Goal: Entertainment & Leisure: Consume media (video, audio)

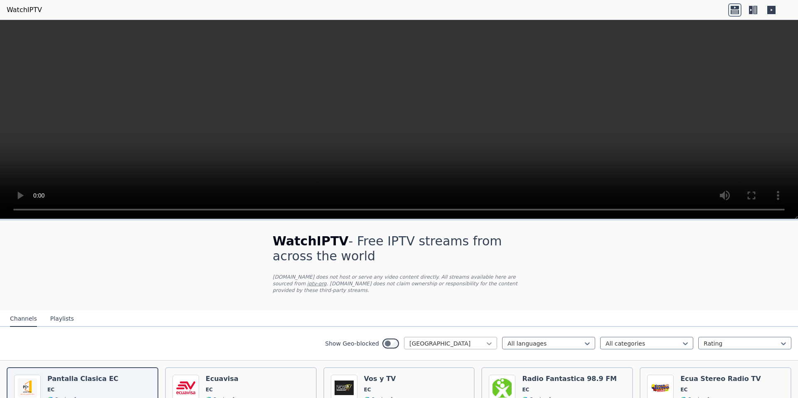
click at [485, 339] on icon at bounding box center [489, 343] width 8 height 8
click at [451, 367] on div "[GEOGRAPHIC_DATA]" at bounding box center [450, 374] width 93 height 15
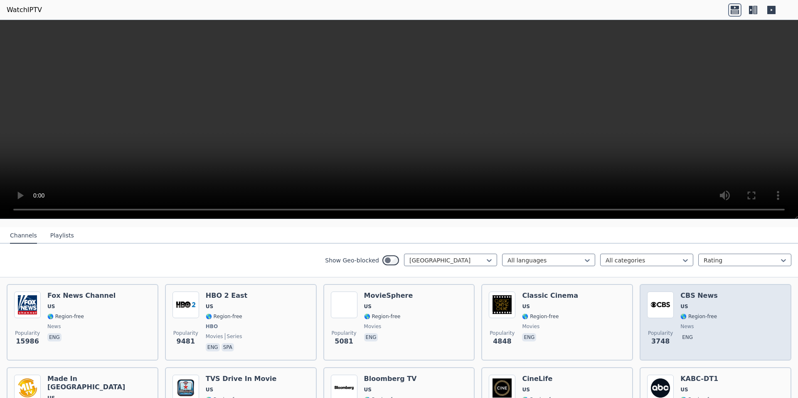
scroll to position [166, 0]
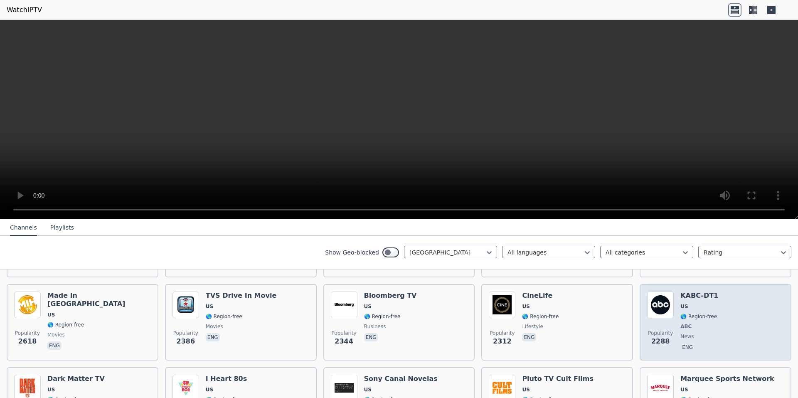
click at [662, 301] on img at bounding box center [660, 304] width 27 height 27
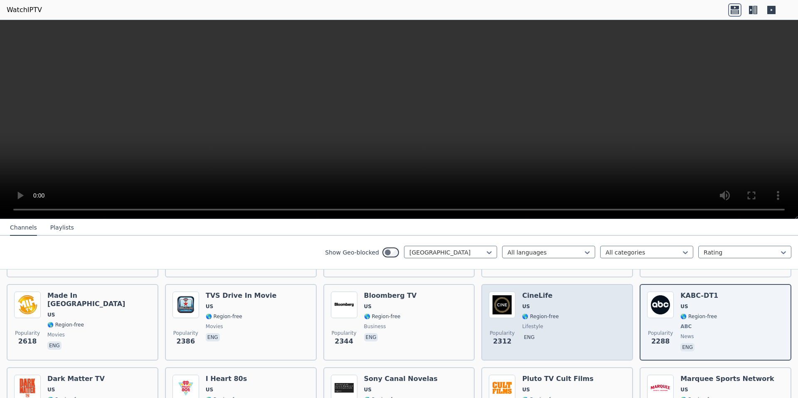
click at [545, 313] on span "🌎 Region-free" at bounding box center [540, 316] width 37 height 7
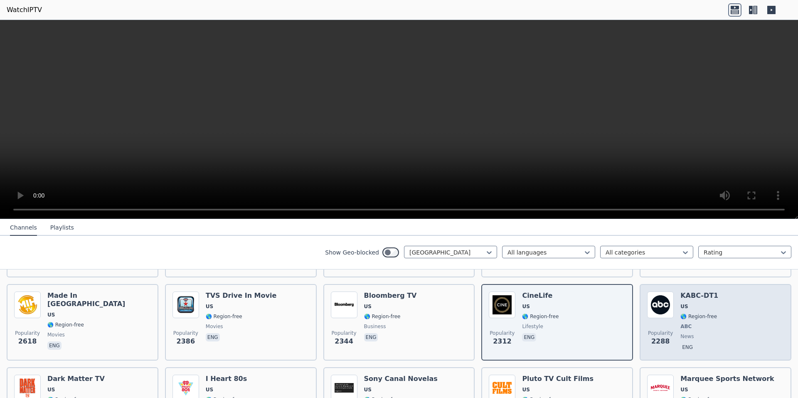
click at [690, 323] on span "ABC" at bounding box center [699, 326] width 38 height 7
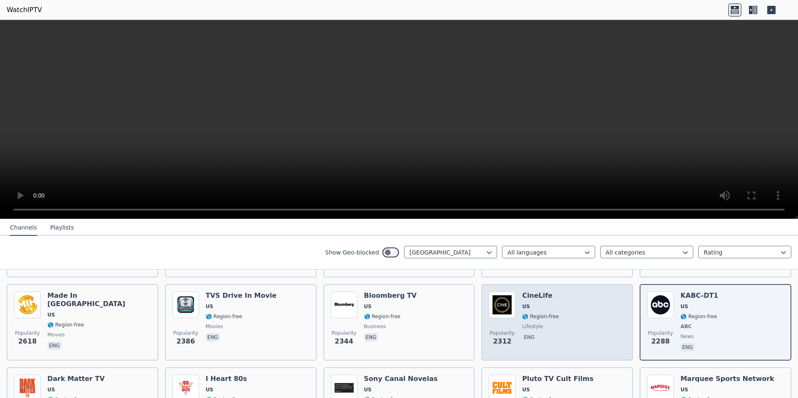
click at [560, 300] on div "Popularity 2312 CineLife US 🌎 Region-free lifestyle eng" at bounding box center [557, 321] width 137 height 61
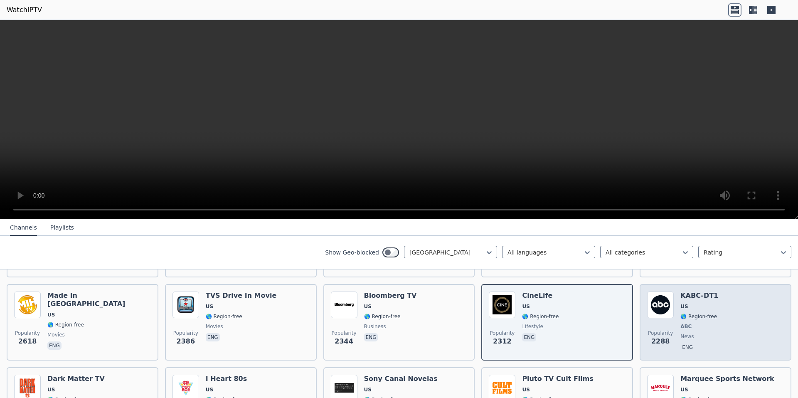
click at [682, 323] on span "ABC" at bounding box center [685, 326] width 11 height 7
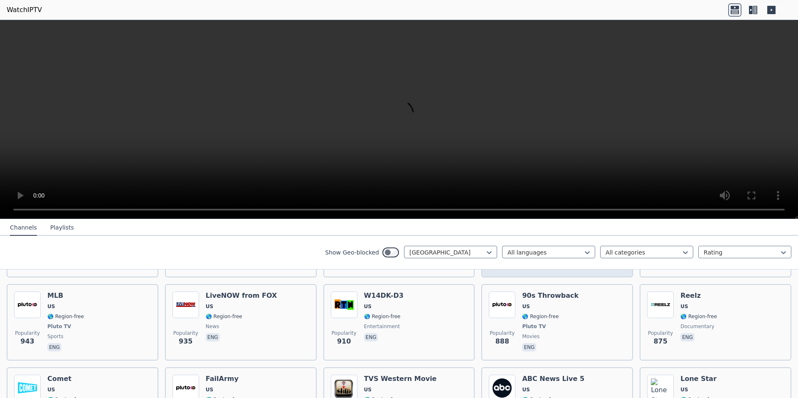
scroll to position [665, 0]
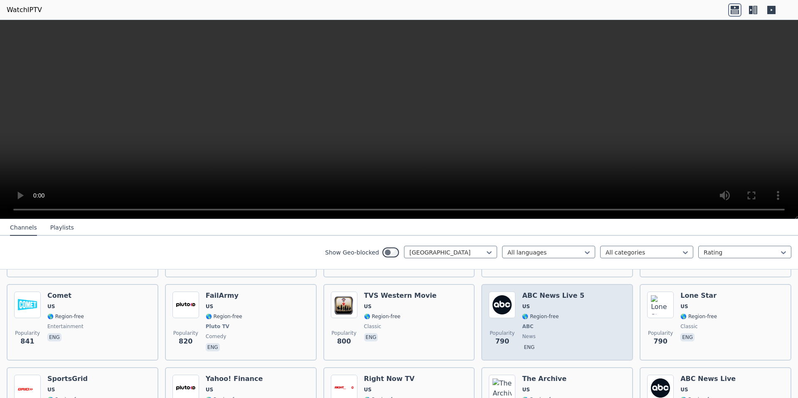
click at [566, 323] on span "ABC" at bounding box center [553, 326] width 62 height 7
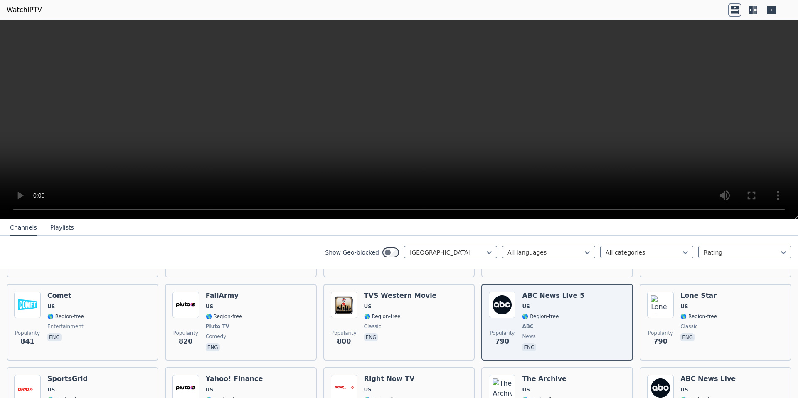
scroll to position [748, 0]
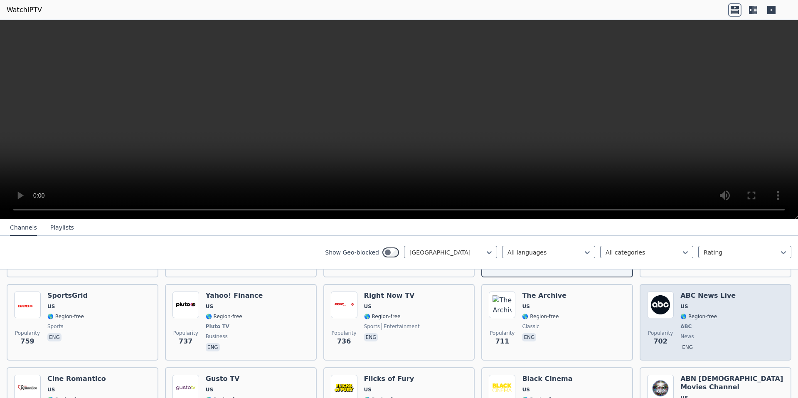
click at [688, 323] on span "ABC" at bounding box center [707, 326] width 55 height 7
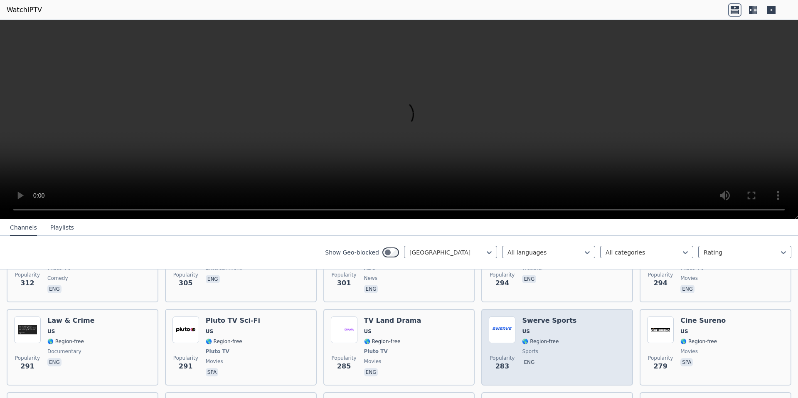
scroll to position [1828, 0]
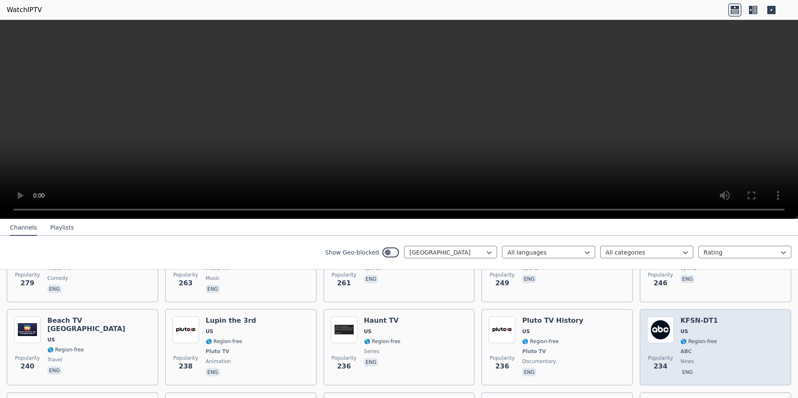
click at [656, 316] on img at bounding box center [660, 329] width 27 height 27
click at [698, 338] on span "🌎 Region-free" at bounding box center [698, 341] width 37 height 7
click at [648, 354] on span "Popularity" at bounding box center [660, 357] width 25 height 7
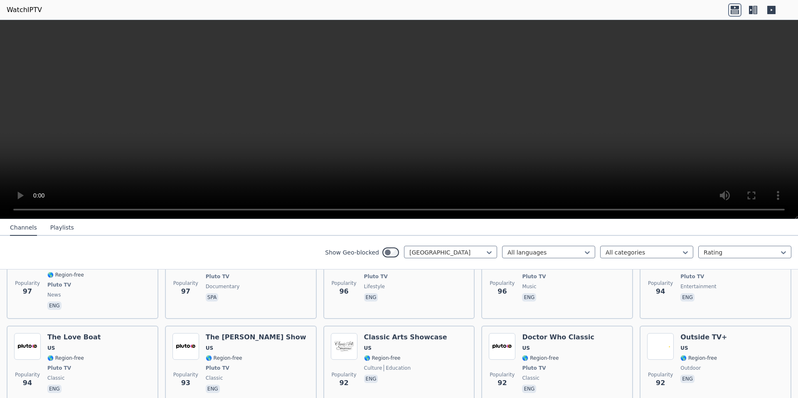
scroll to position [4072, 0]
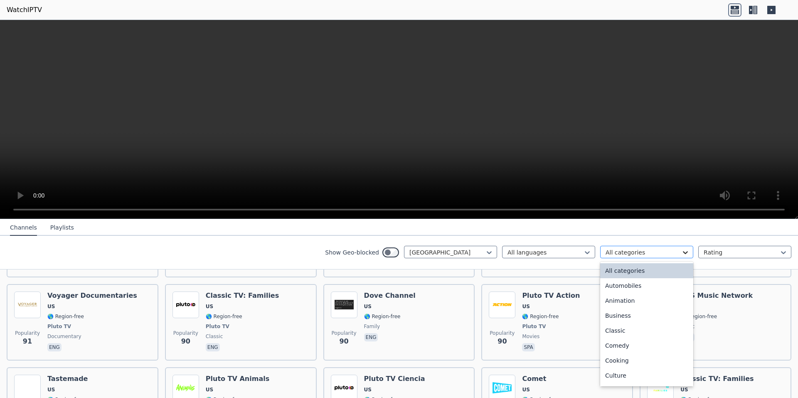
click at [681, 252] on icon at bounding box center [685, 252] width 8 height 8
click at [615, 347] on div "Sports" at bounding box center [646, 346] width 93 height 15
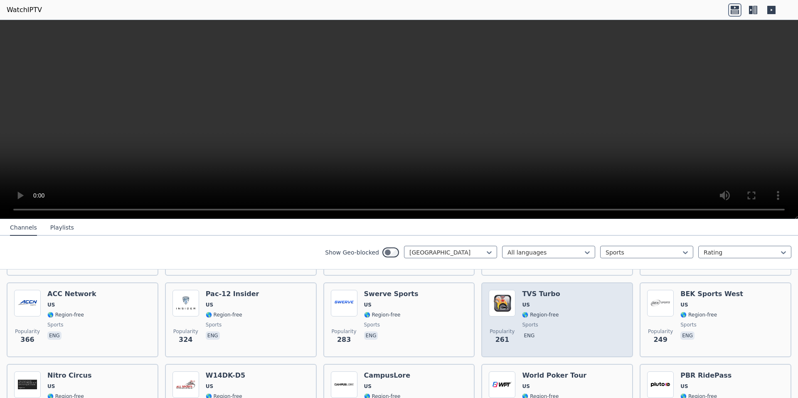
scroll to position [332, 0]
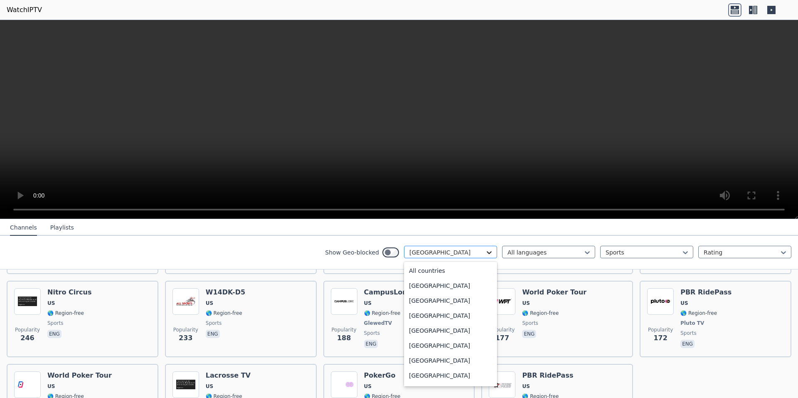
click at [485, 255] on icon at bounding box center [489, 252] width 8 height 8
click at [440, 271] on div "[GEOGRAPHIC_DATA]" at bounding box center [450, 272] width 93 height 15
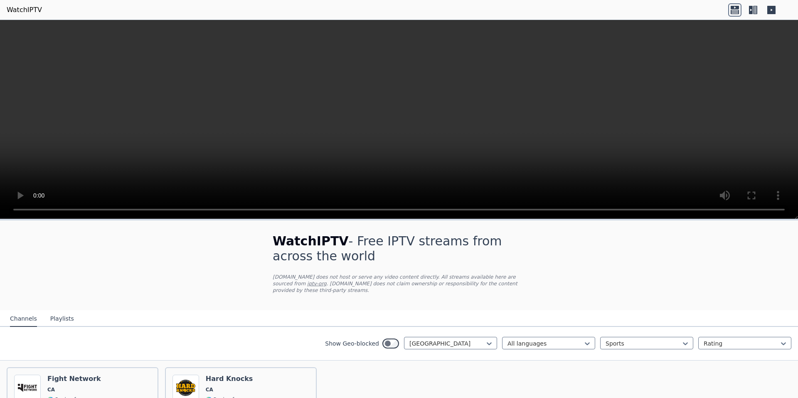
scroll to position [72, 0]
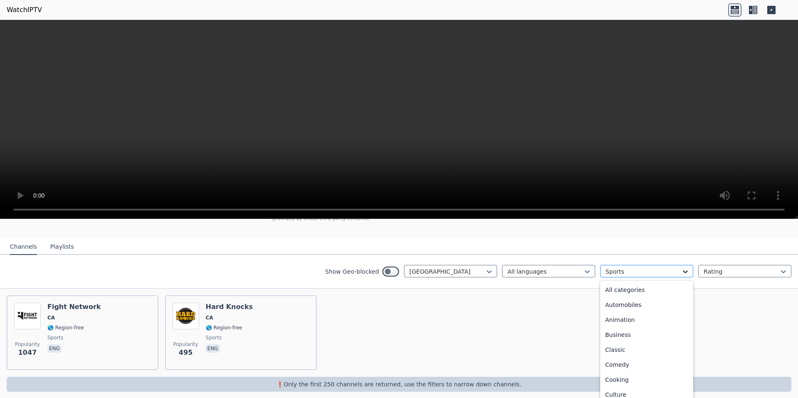
click at [681, 267] on icon at bounding box center [685, 271] width 8 height 8
click at [637, 282] on div "All categories" at bounding box center [646, 289] width 93 height 15
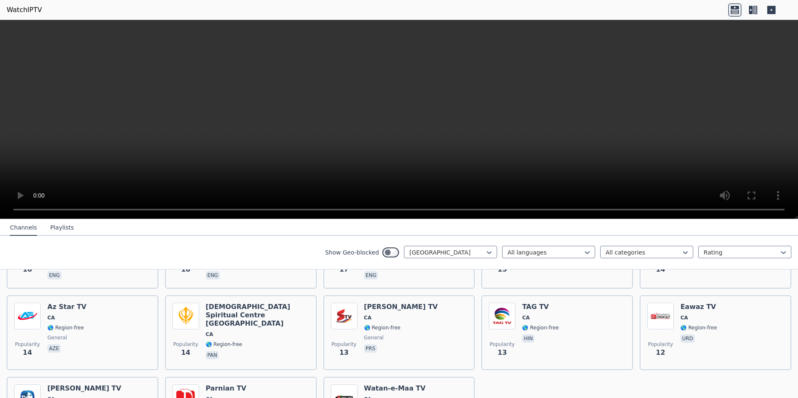
scroll to position [1981, 0]
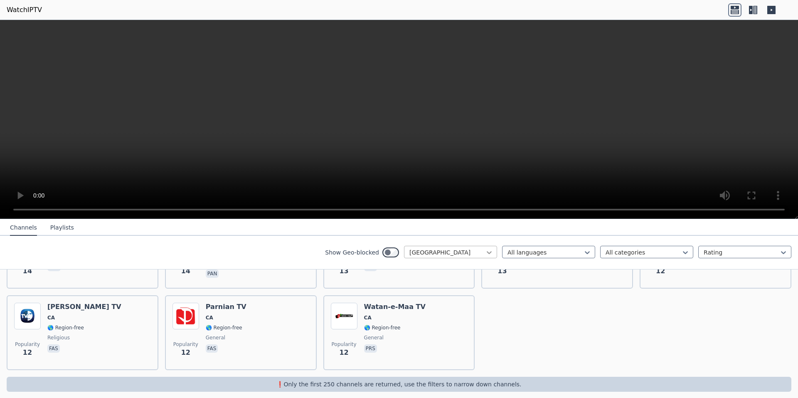
click at [485, 251] on icon at bounding box center [489, 252] width 8 height 8
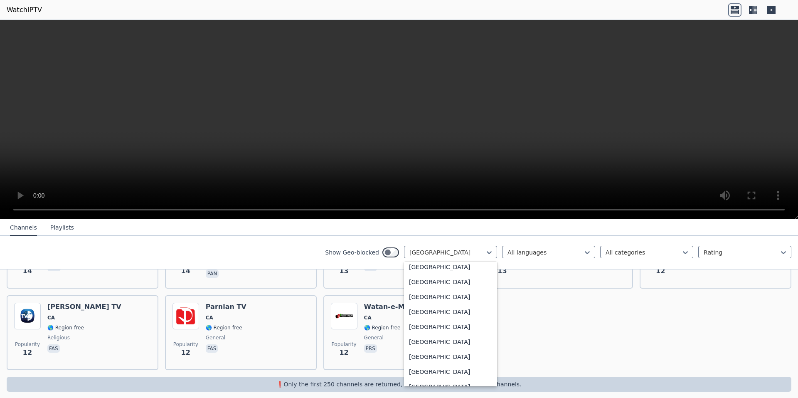
scroll to position [0, 0]
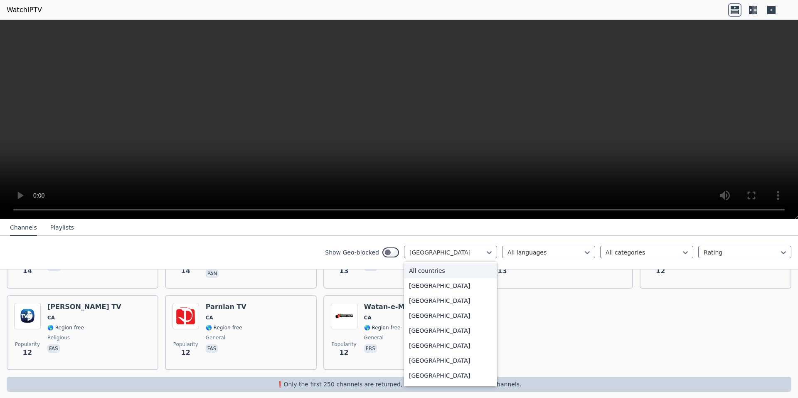
click at [465, 271] on div "All countries" at bounding box center [450, 270] width 93 height 15
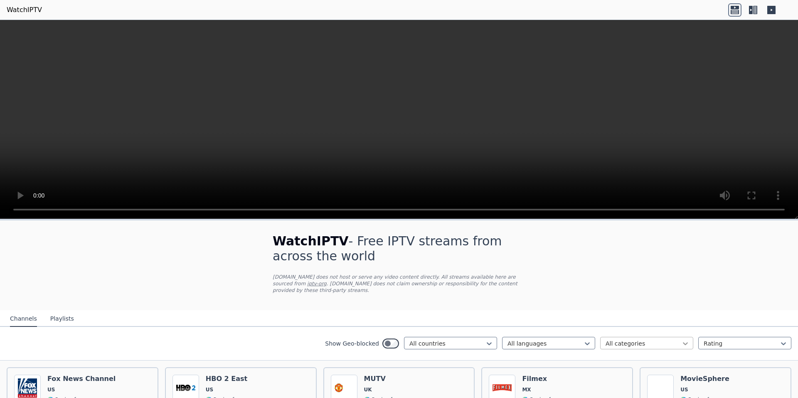
click at [681, 339] on icon at bounding box center [685, 343] width 8 height 8
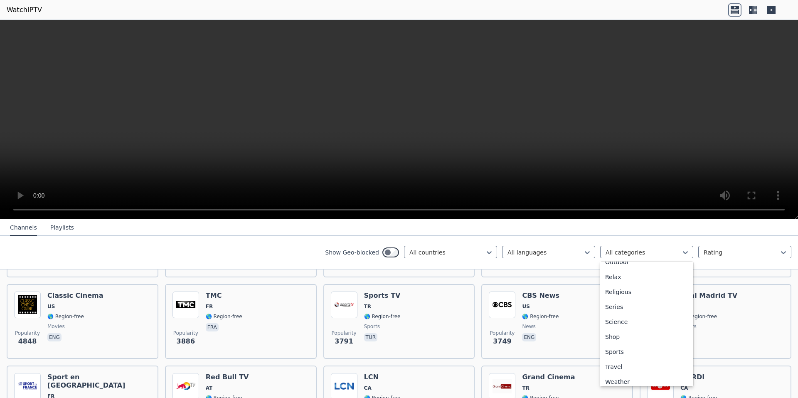
scroll to position [283, 0]
click at [610, 344] on div "Sports" at bounding box center [646, 346] width 93 height 15
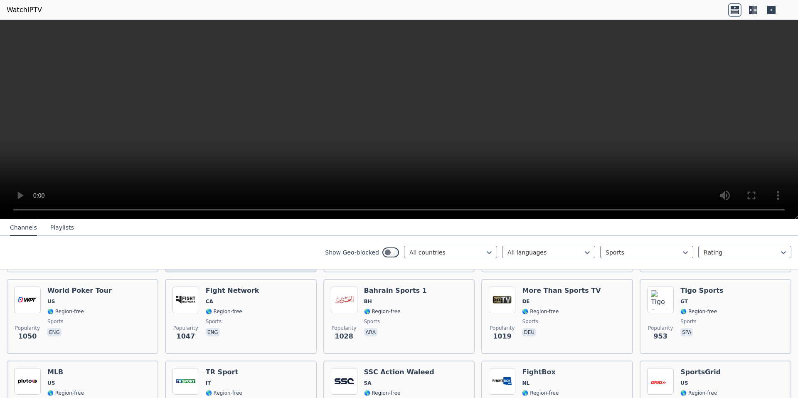
scroll to position [457, 0]
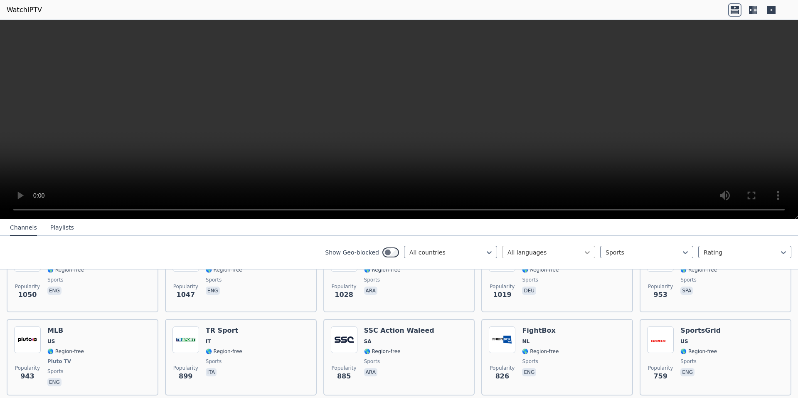
click at [585, 253] on icon at bounding box center [587, 252] width 5 height 3
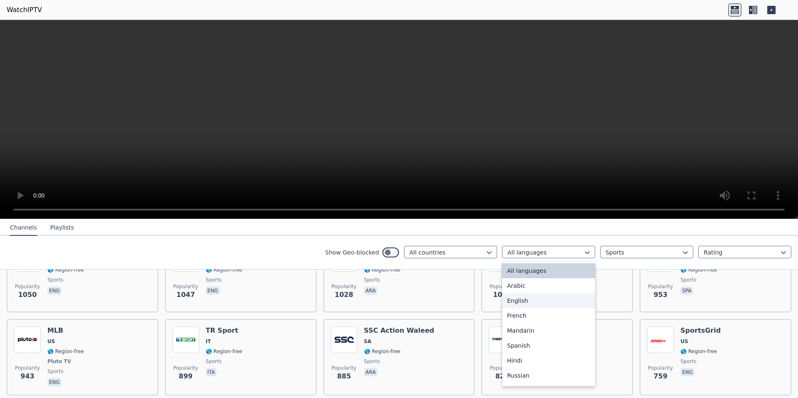
click at [526, 303] on div "English" at bounding box center [548, 300] width 93 height 15
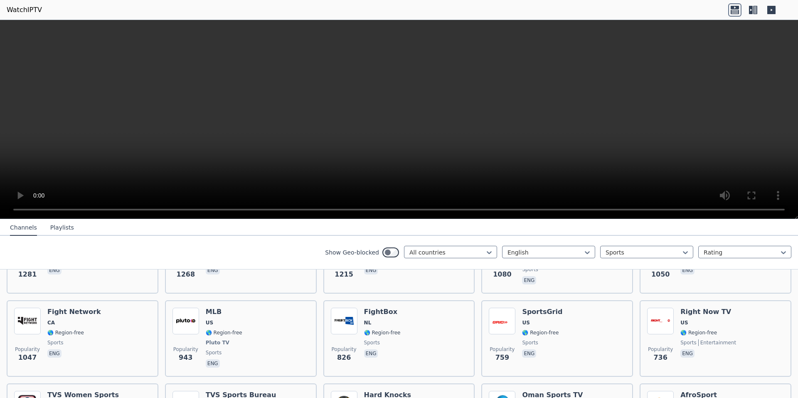
scroll to position [190, 0]
